Goal: Task Accomplishment & Management: Use online tool/utility

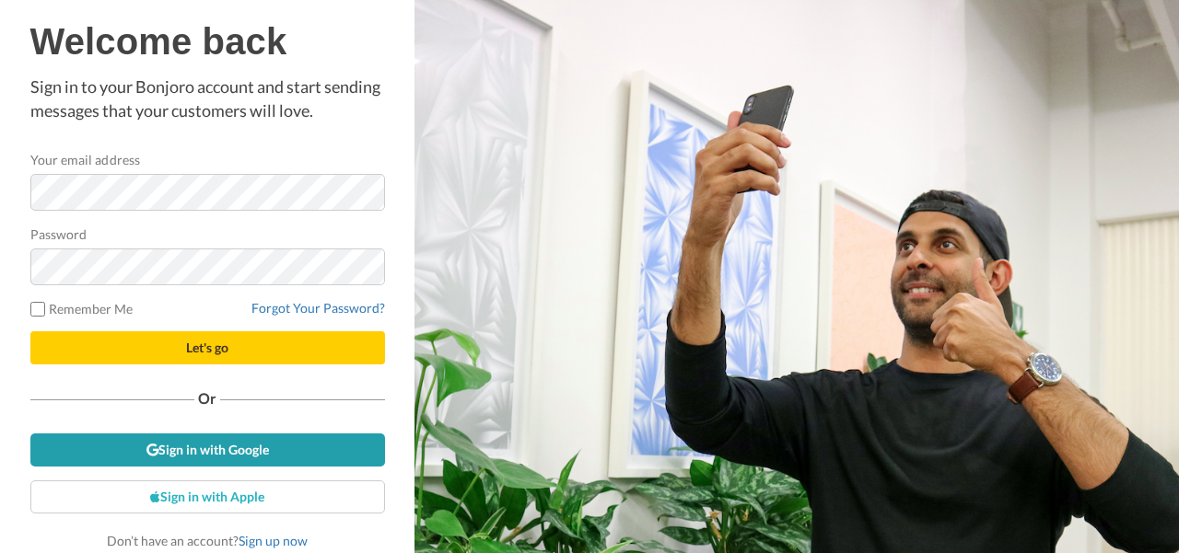
scroll to position [1, 0]
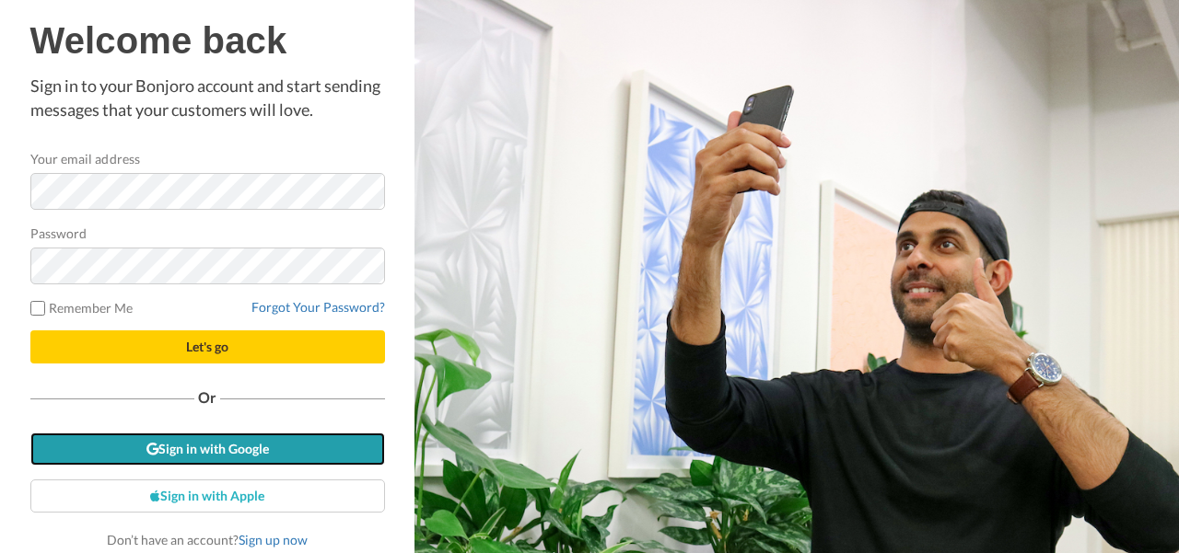
click at [190, 455] on link "Sign in with Google" at bounding box center [207, 449] width 354 height 33
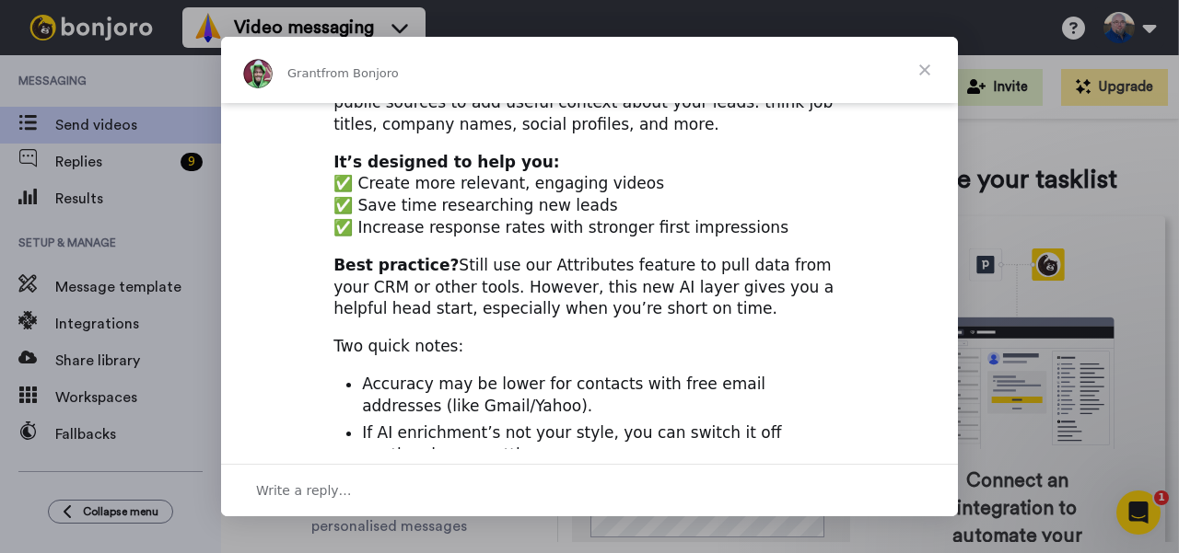
scroll to position [797, 0]
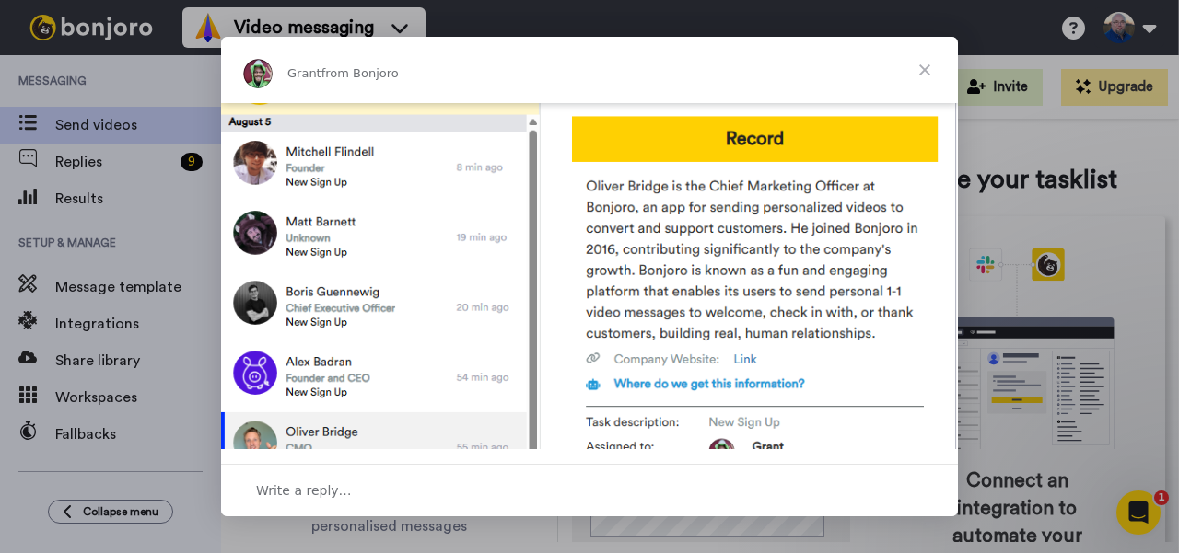
click at [925, 68] on span "Close" at bounding box center [924, 70] width 66 height 66
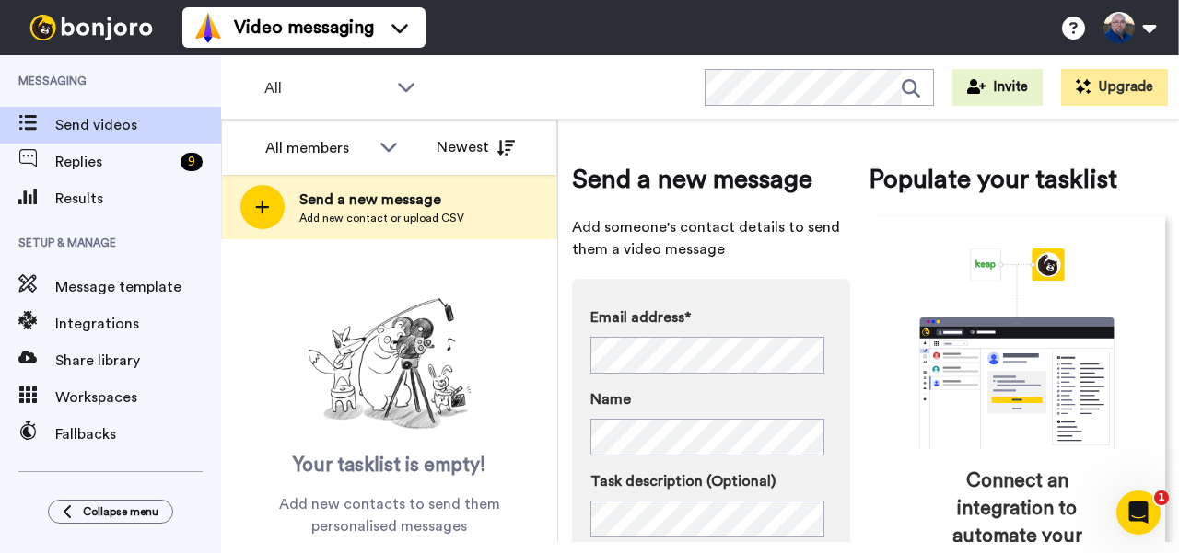
scroll to position [0, 0]
click at [659, 281] on div "Email address* No search result for ‘ heather@heatherlynnangel.com ’ Name Task …" at bounding box center [711, 499] width 278 height 440
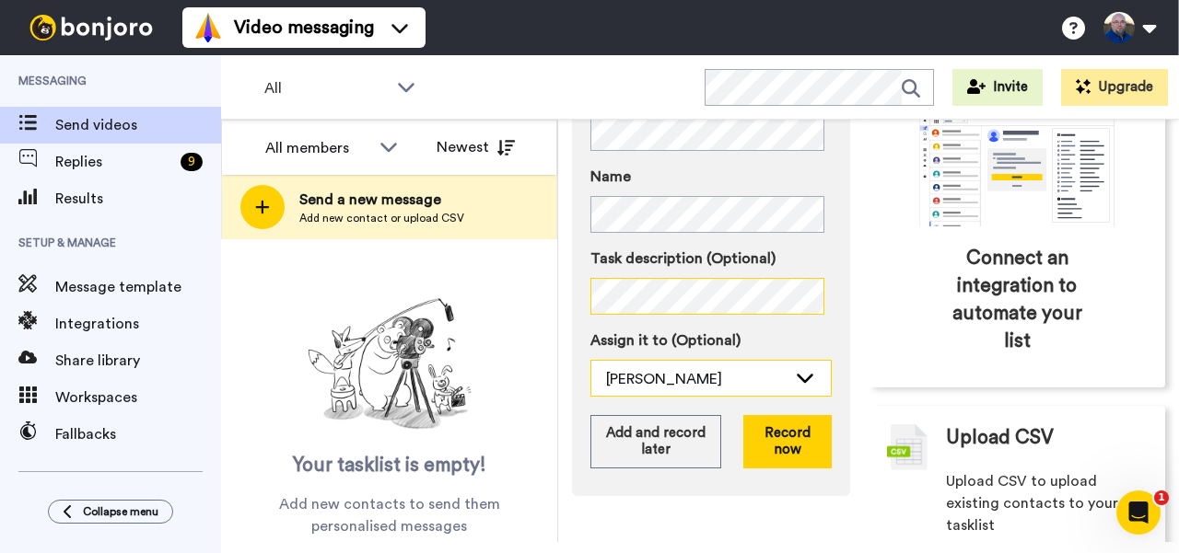
scroll to position [269, 0]
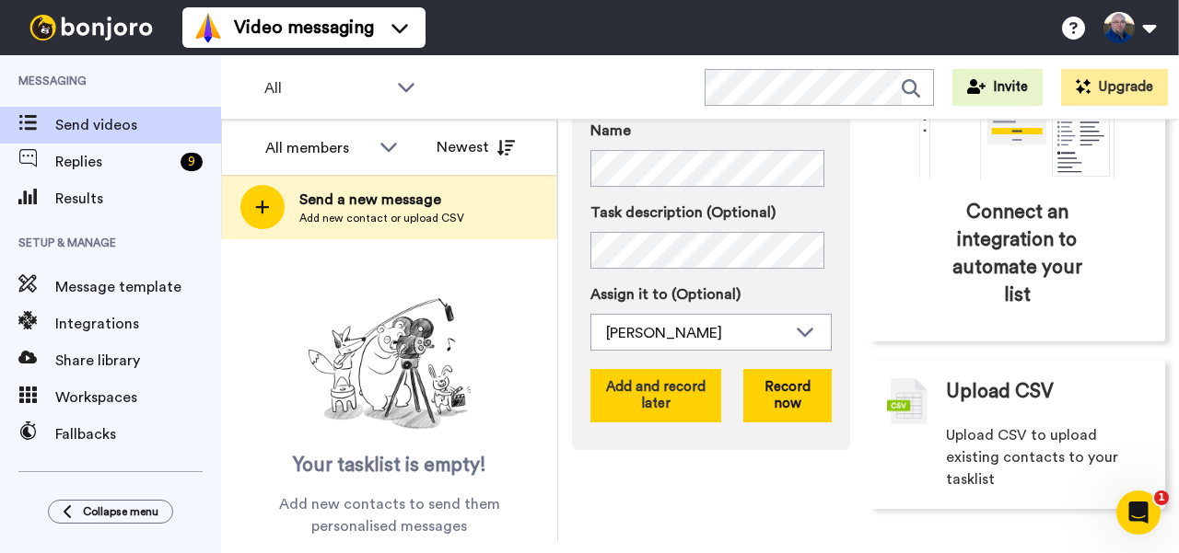
click at [693, 399] on button "Add and record later" at bounding box center [655, 395] width 131 height 53
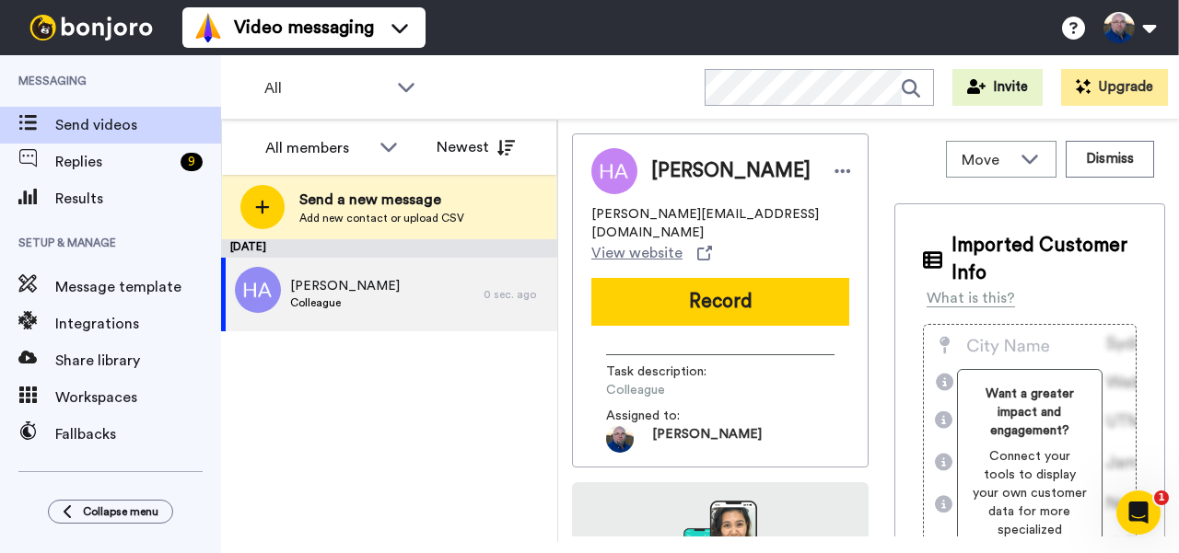
click at [640, 84] on div "All WORKSPACES View all All Default Task List + Add a new workspace Invite Upgr…" at bounding box center [700, 87] width 958 height 64
